Goal: Navigation & Orientation: Find specific page/section

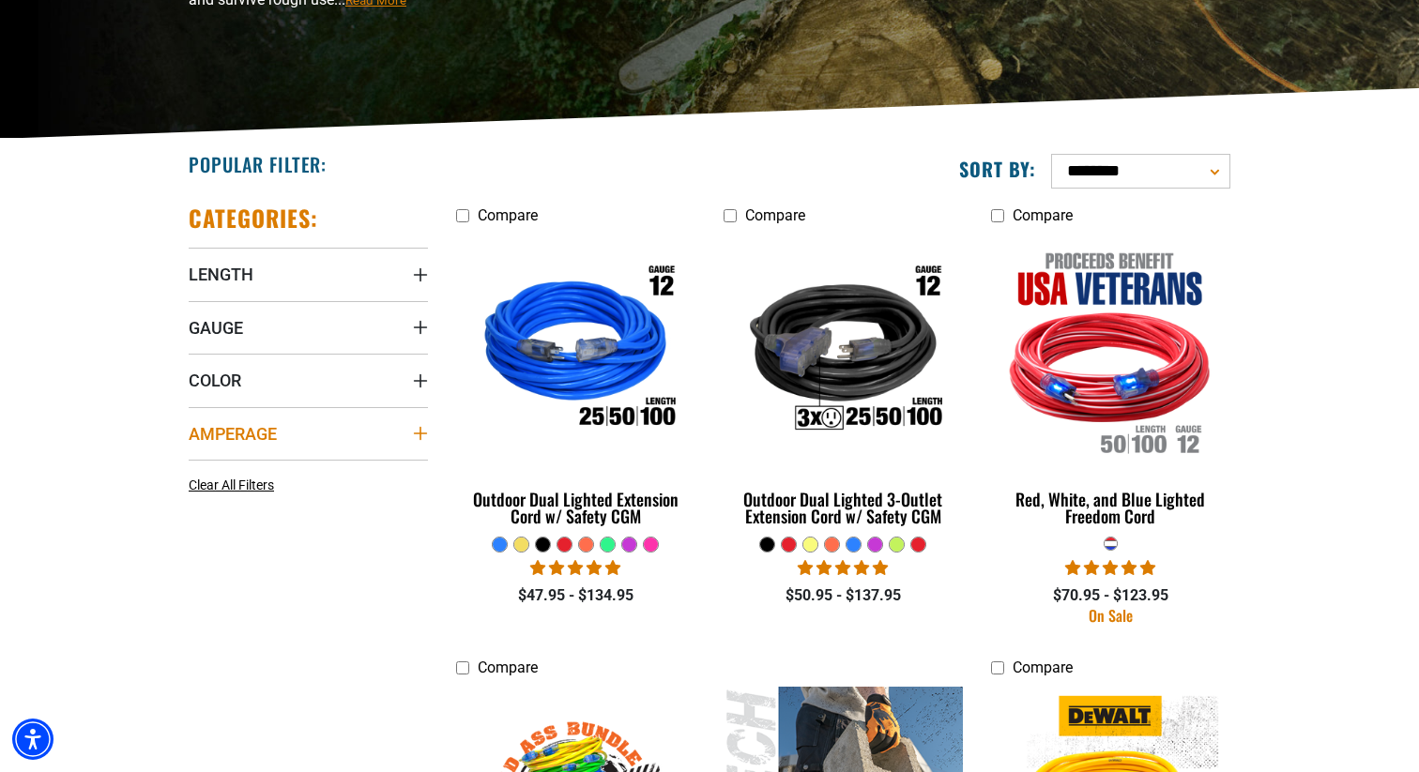
scroll to position [359, 0]
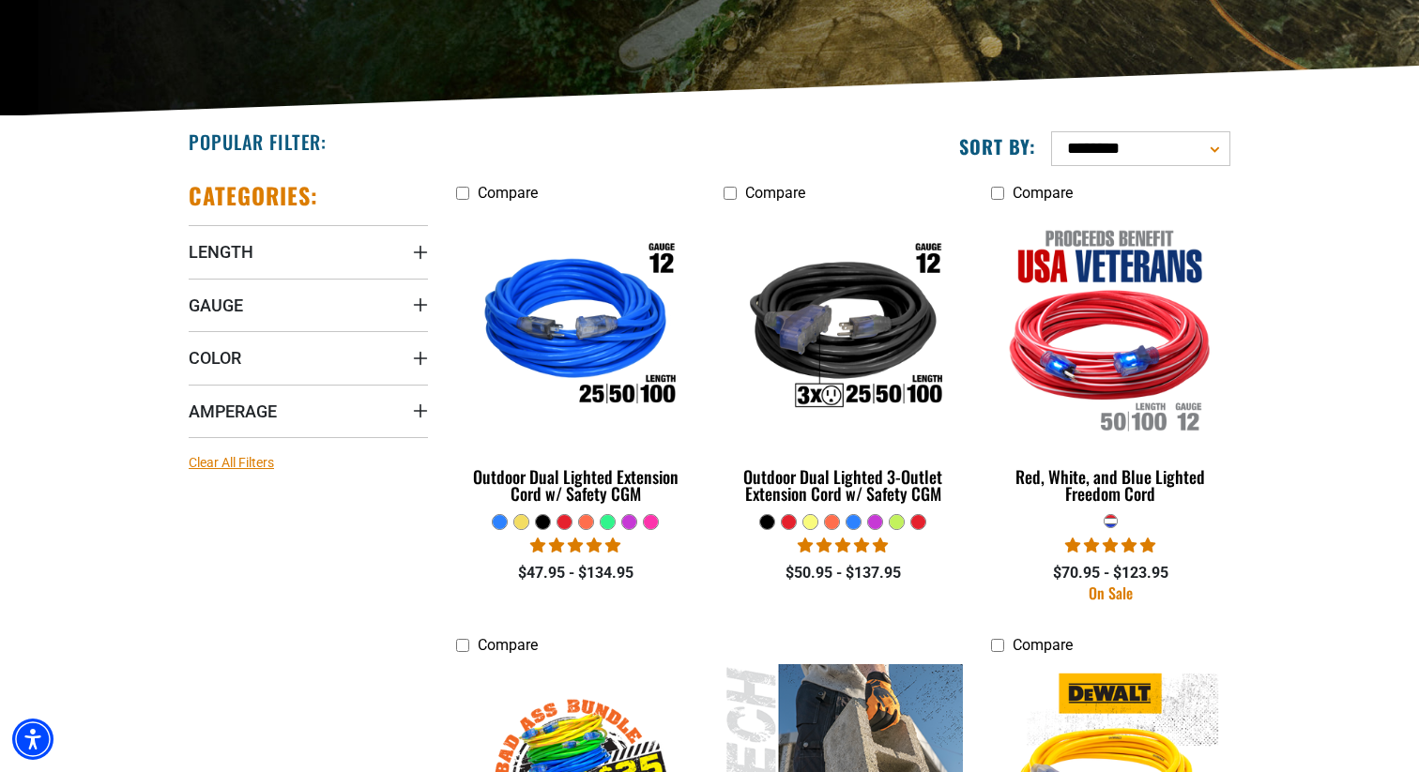
click at [240, 463] on span "Clear All Filters" at bounding box center [231, 462] width 85 height 15
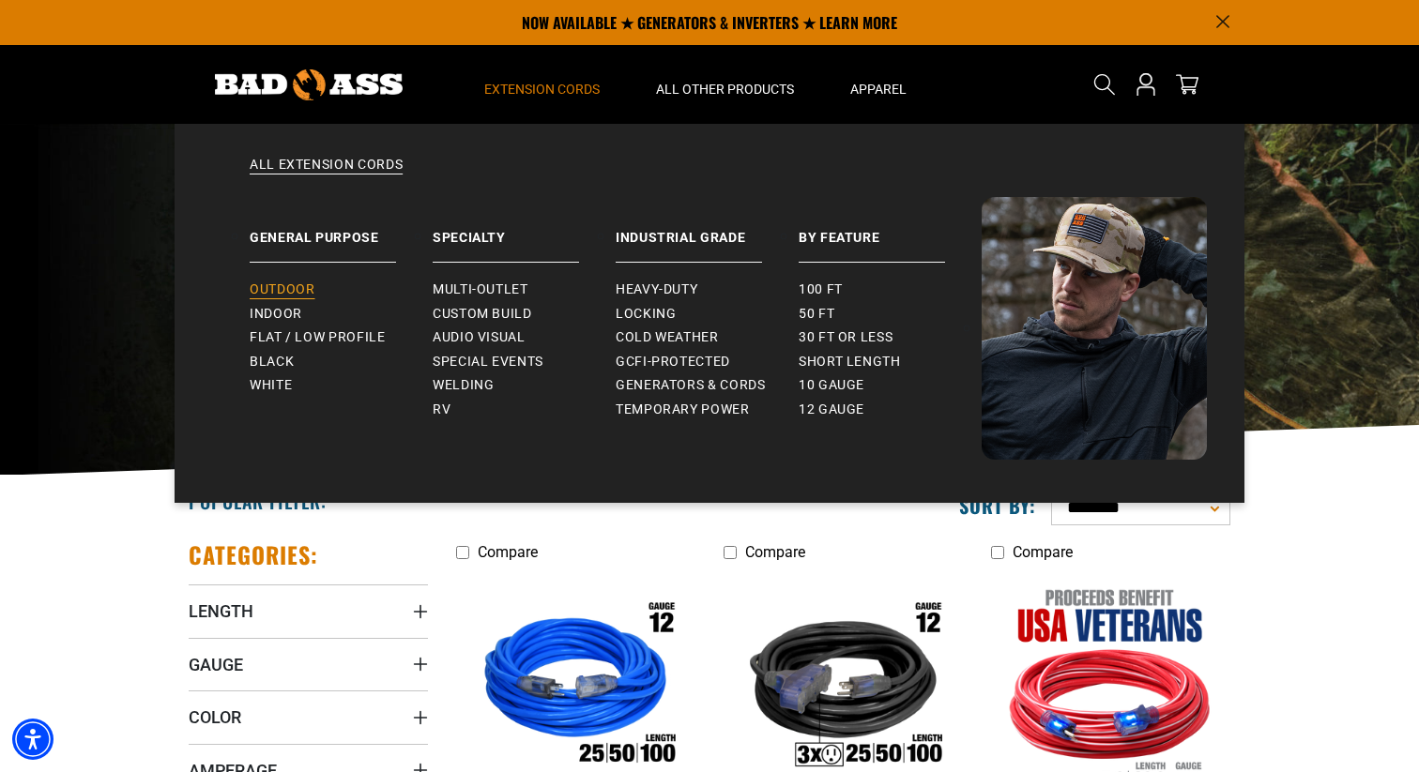
click at [277, 290] on span "Outdoor" at bounding box center [282, 290] width 65 height 17
click at [333, 332] on span "Flat / Low Profile" at bounding box center [318, 337] width 136 height 17
